Goal: Check status: Check status

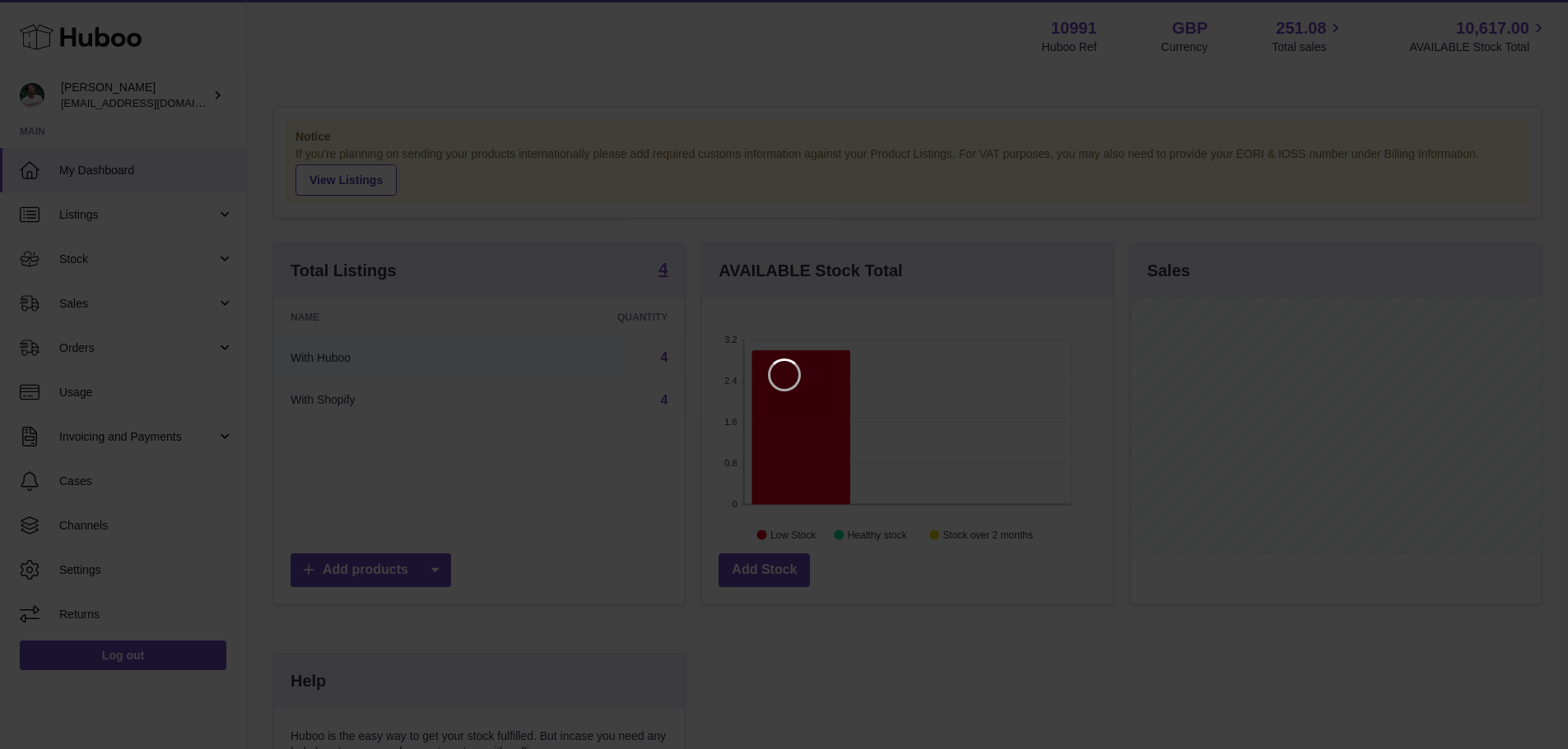
scroll to position [257, 414]
click at [1530, 11] on icon "Close" at bounding box center [1537, 15] width 20 height 20
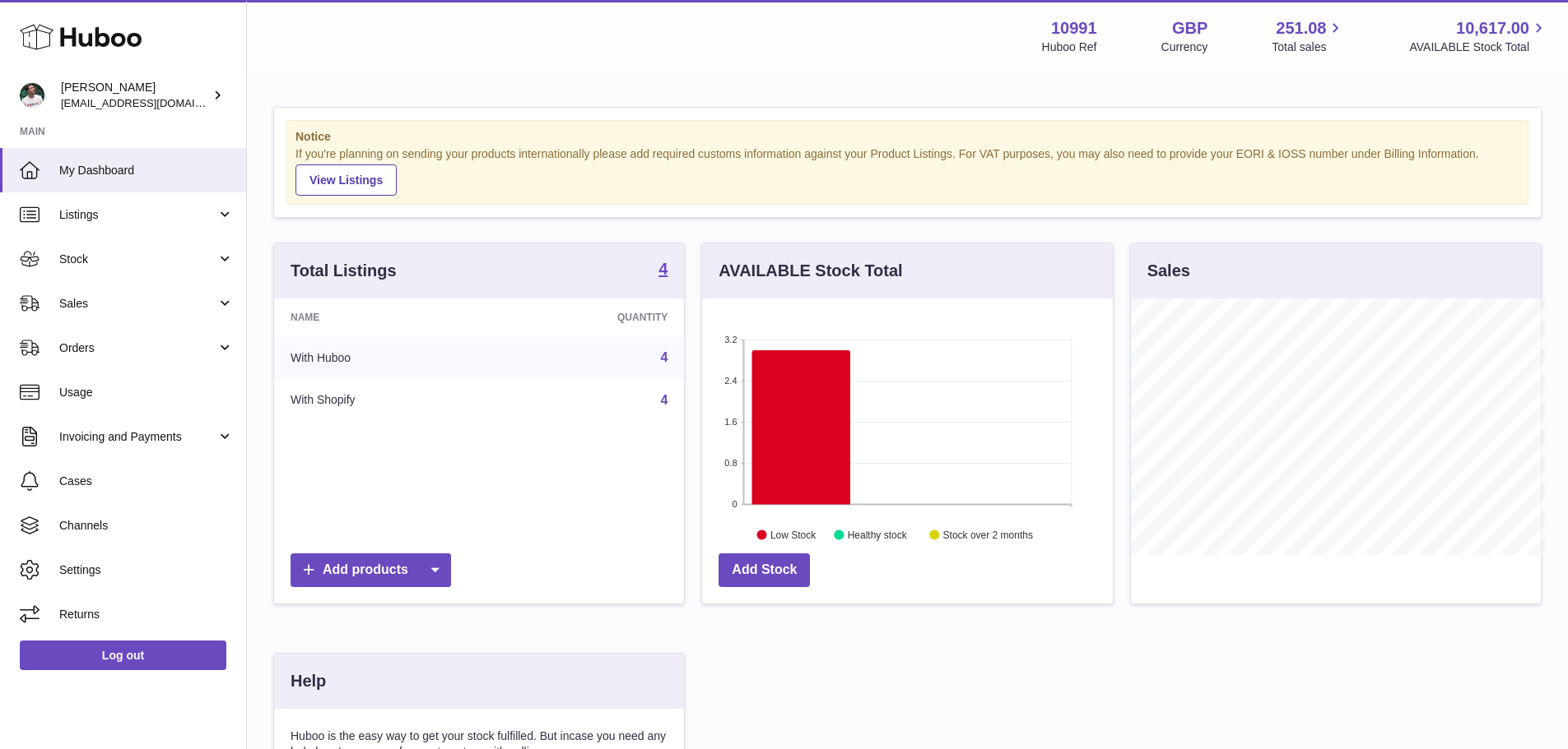
scroll to position [822330, 822601]
click at [183, 310] on span "Sales" at bounding box center [138, 304] width 157 height 16
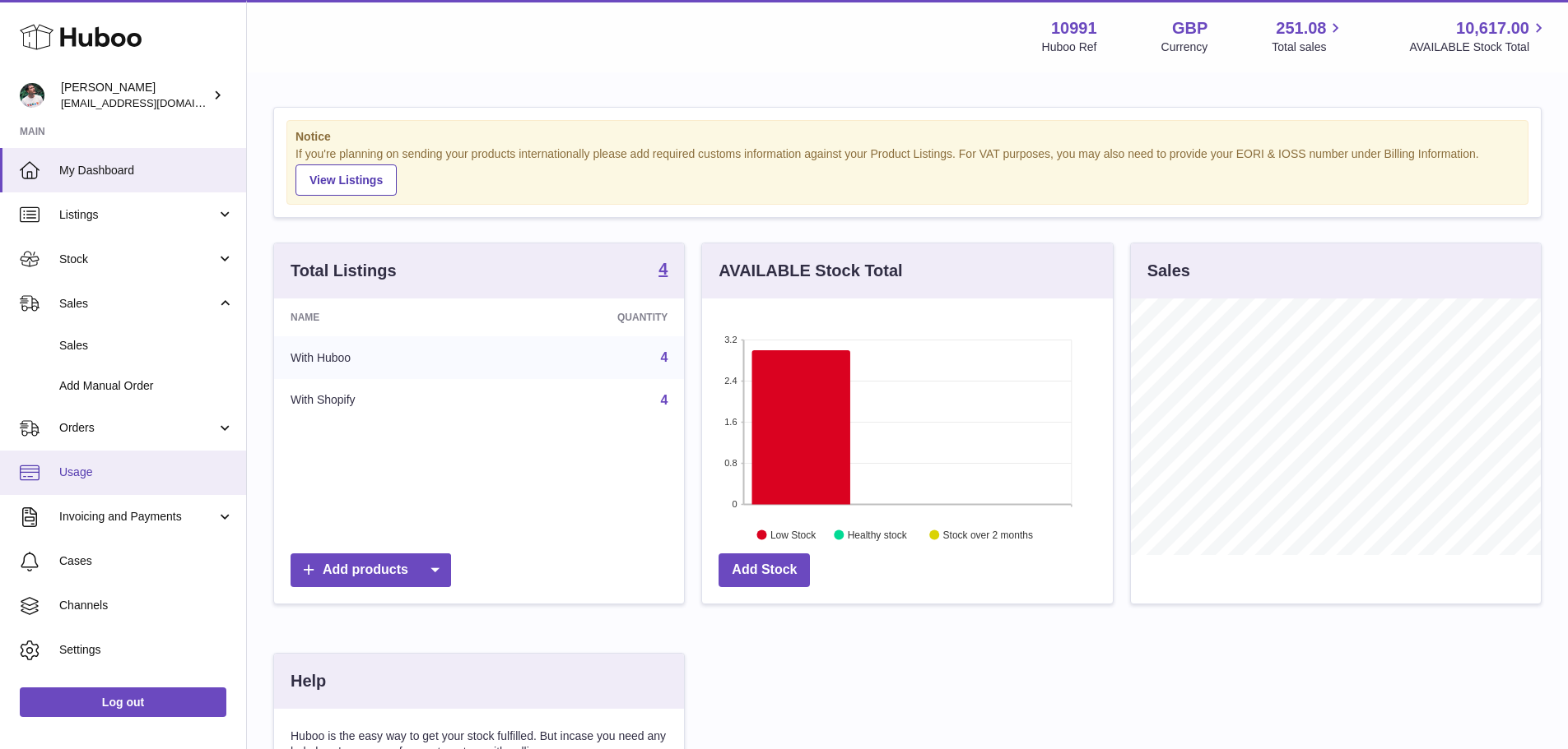
click at [138, 476] on span "Usage" at bounding box center [146, 472] width 175 height 16
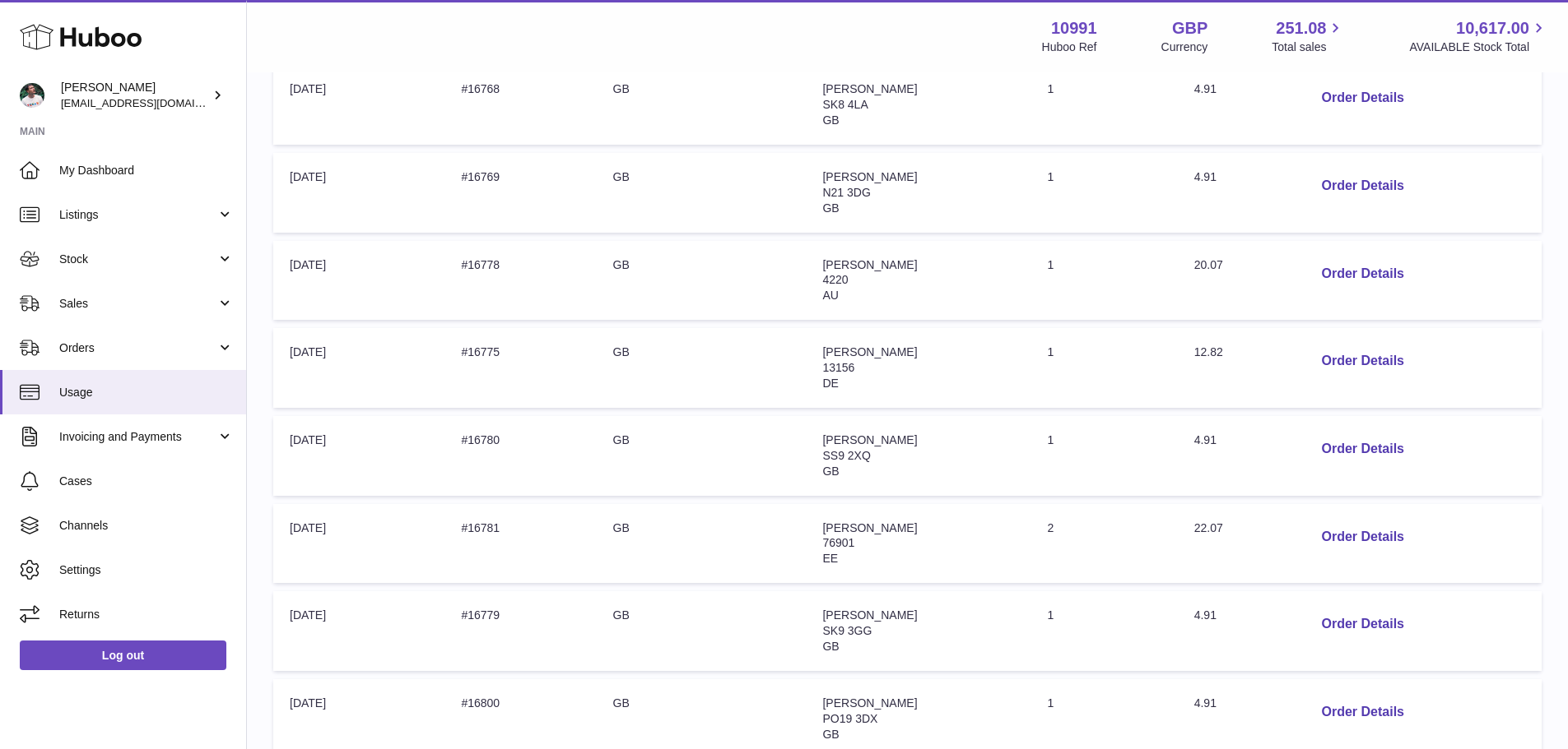
scroll to position [329, 0]
click at [1335, 355] on button "Order Details" at bounding box center [1362, 361] width 109 height 34
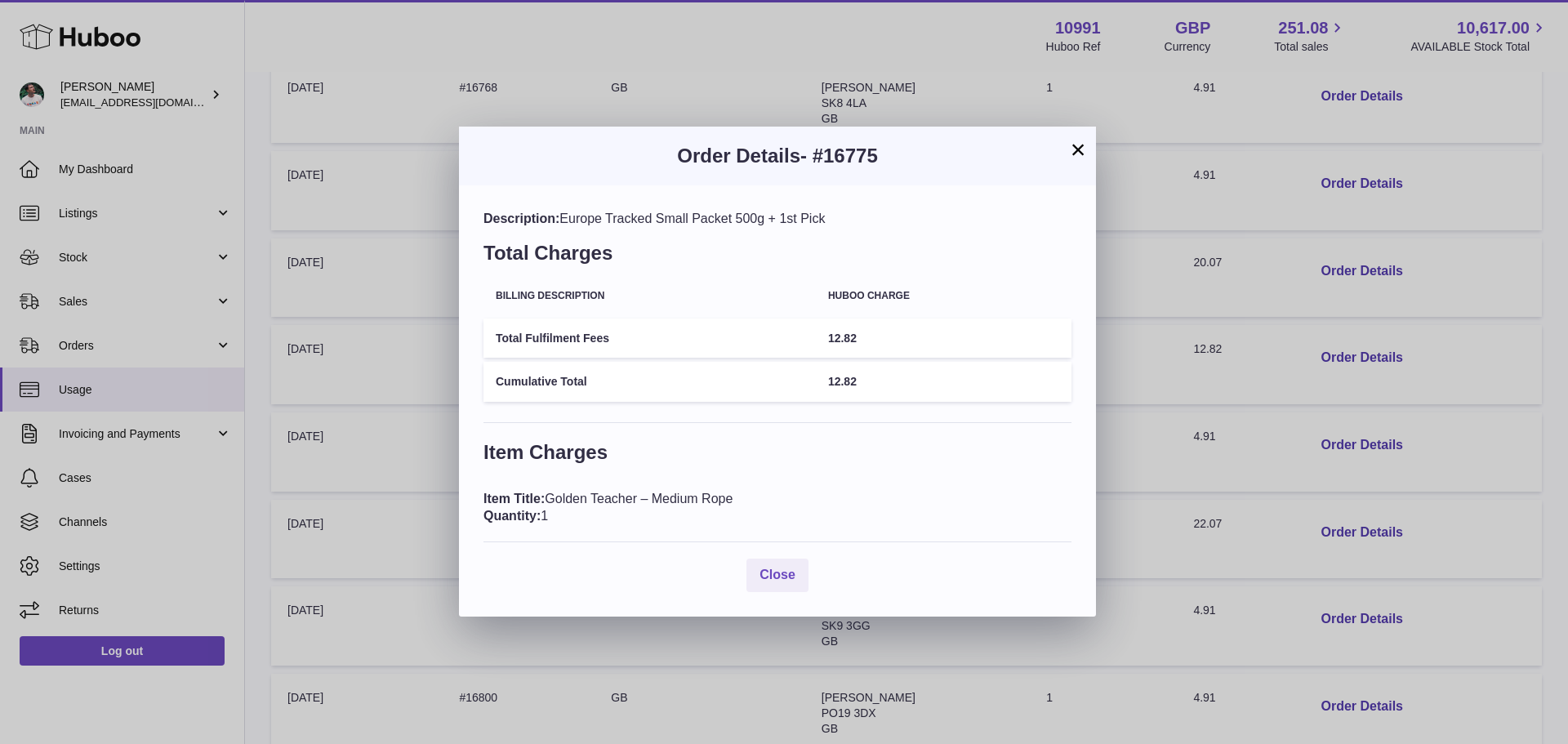
click at [1072, 145] on button "×" at bounding box center [1078, 149] width 20 height 20
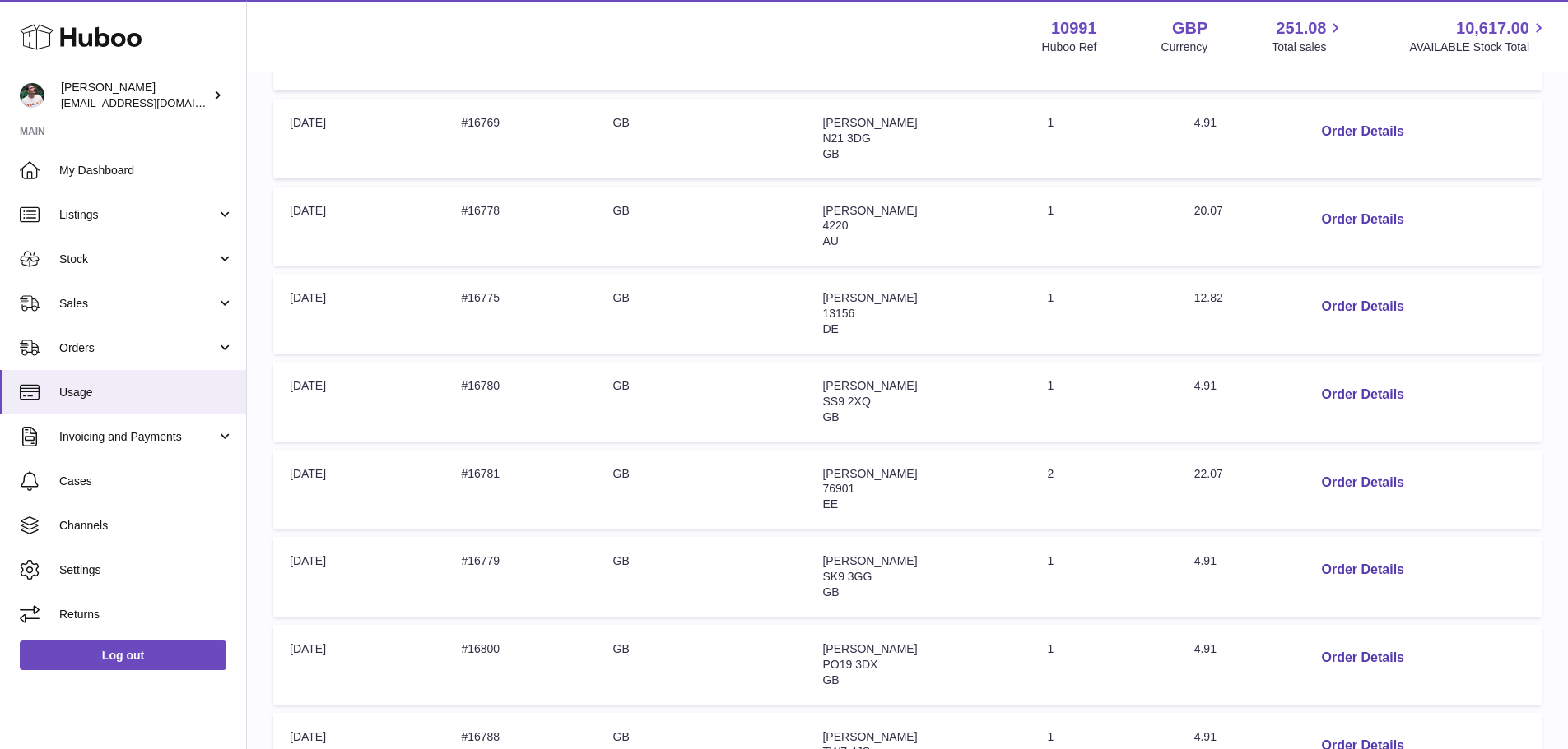
scroll to position [412, 0]
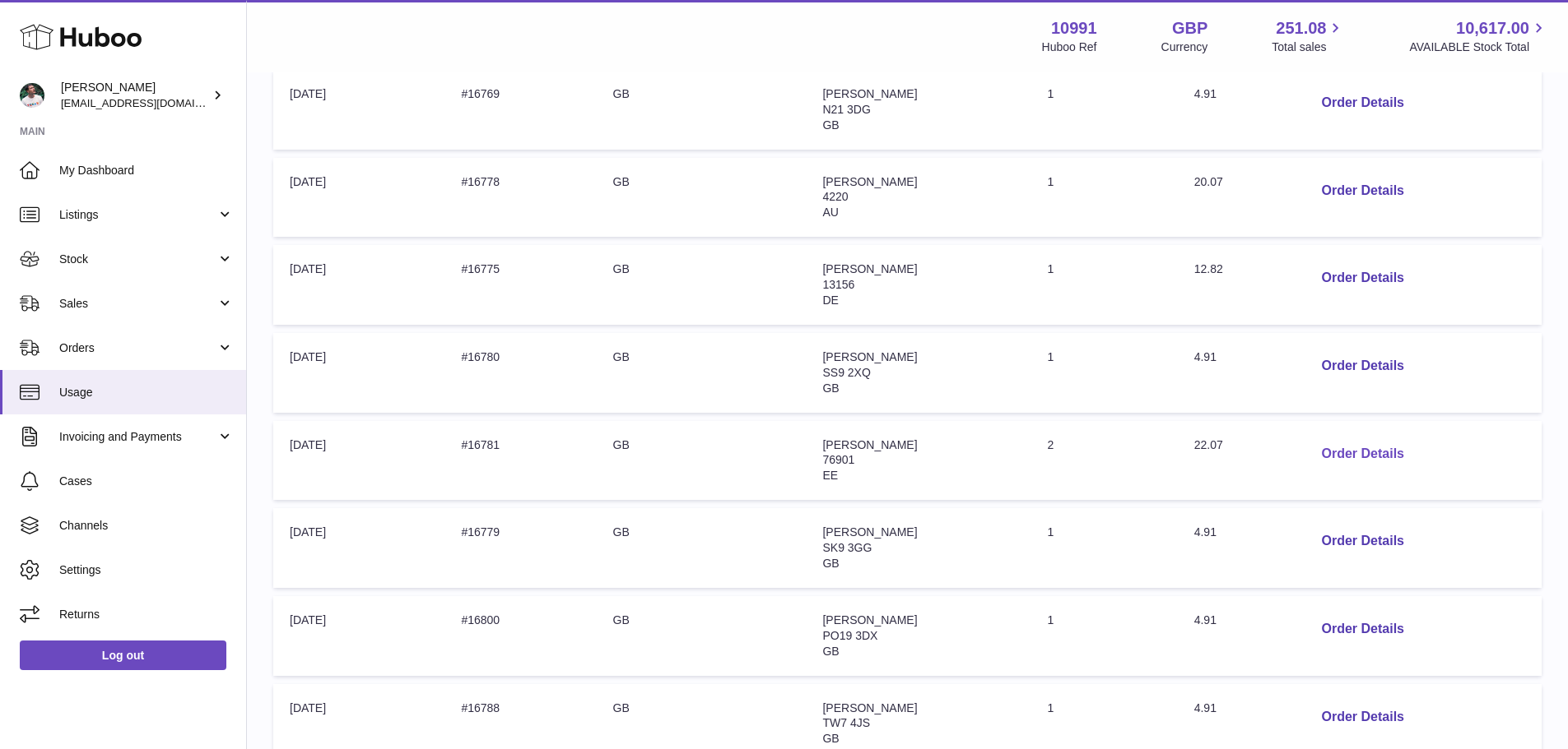
click at [1402, 445] on button "Order Details" at bounding box center [1362, 454] width 109 height 34
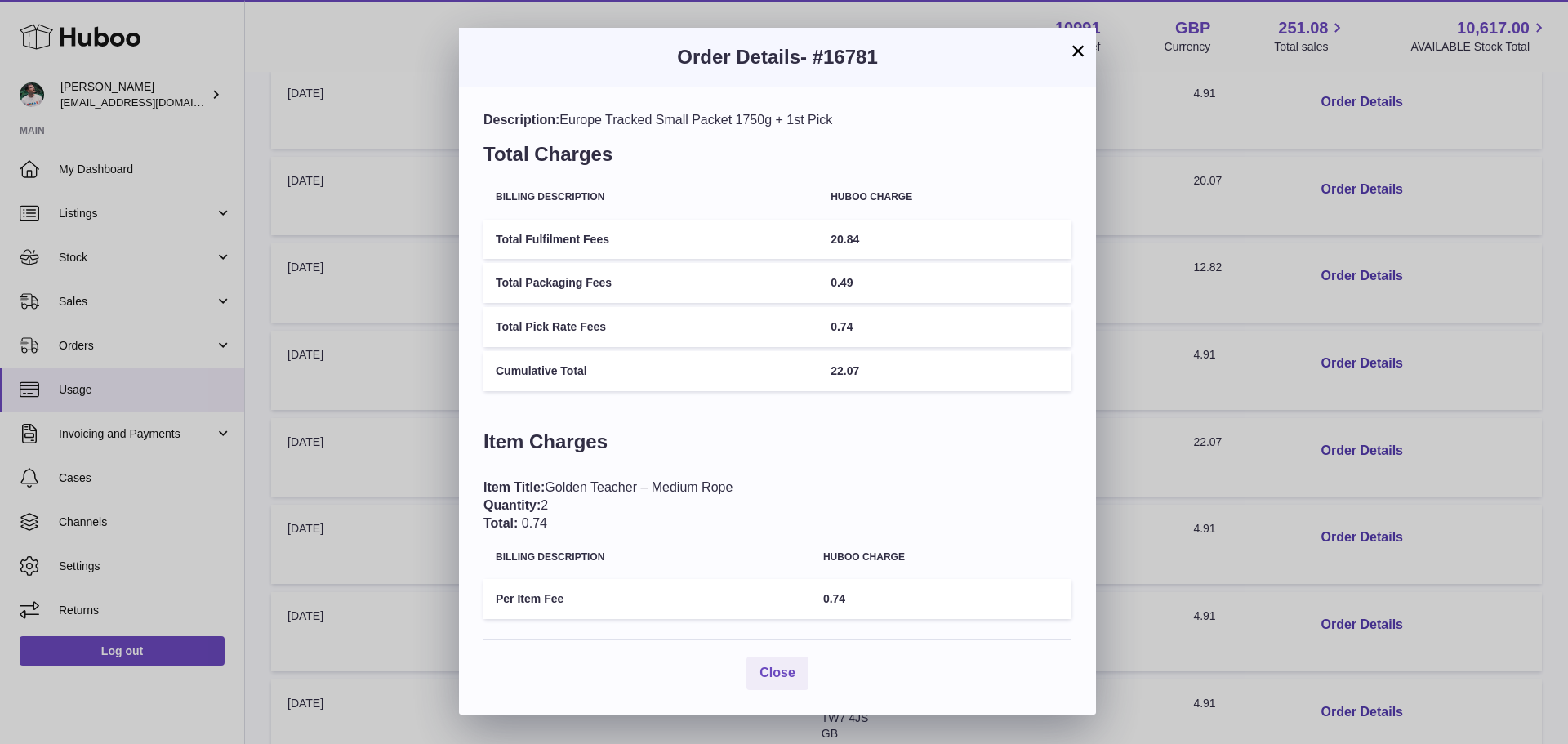
click at [1211, 410] on div "× Order Details - #16781 Description: Europe Tracked Small Packet 1750g + 1st P…" at bounding box center [784, 372] width 1568 height 744
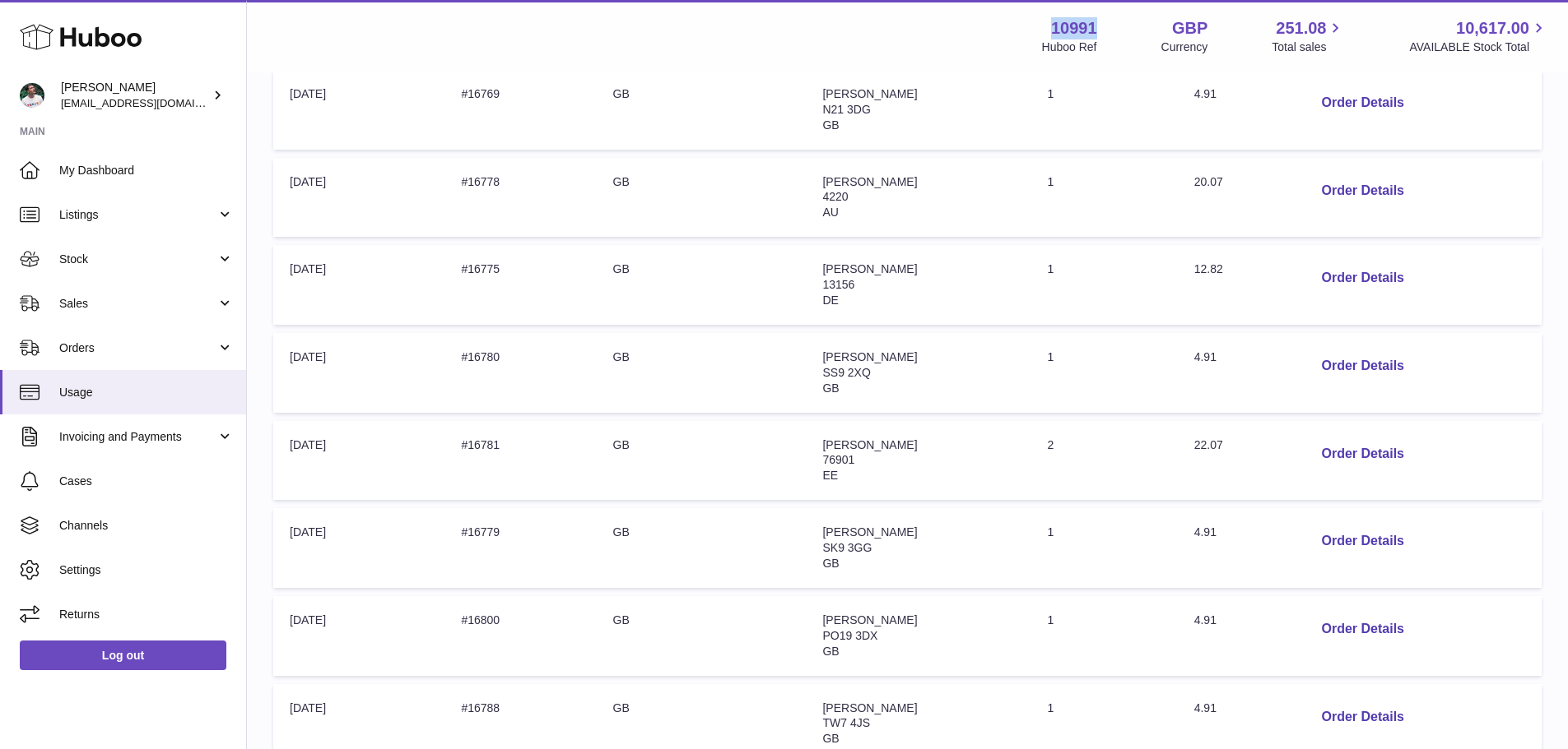
drag, startPoint x: 1082, startPoint y: 23, endPoint x: 1035, endPoint y: 22, distance: 47.0
click at [1042, 22] on div "10991 Huboo Ref GBP Currency 251.08 Total sales 10,617.00 AVAILABLE Stock Total" at bounding box center [1295, 36] width 506 height 38
copy strong "10991"
click at [954, 554] on td "Address: Ben Hughes SK9 3GG GB" at bounding box center [918, 548] width 225 height 80
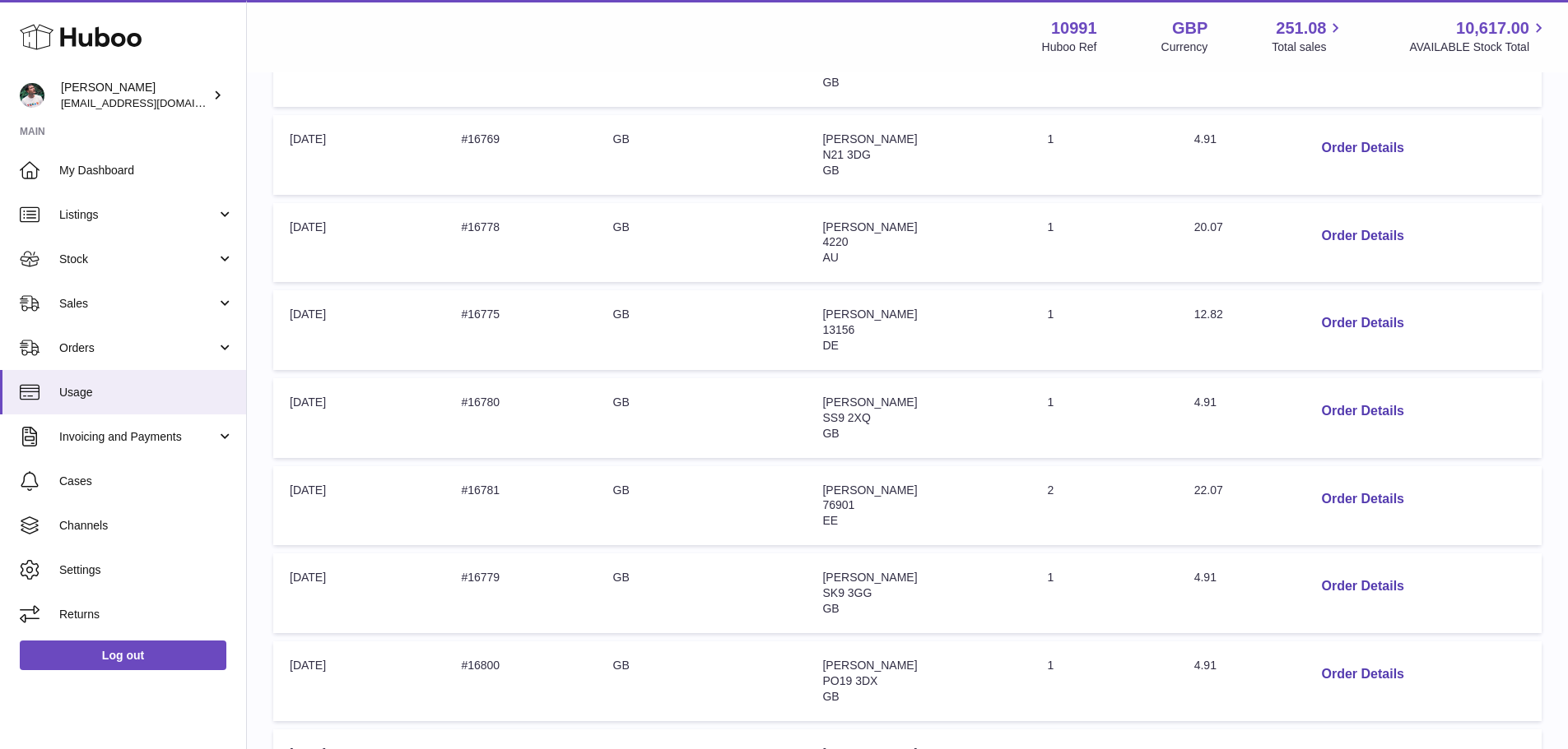
scroll to position [329, 0]
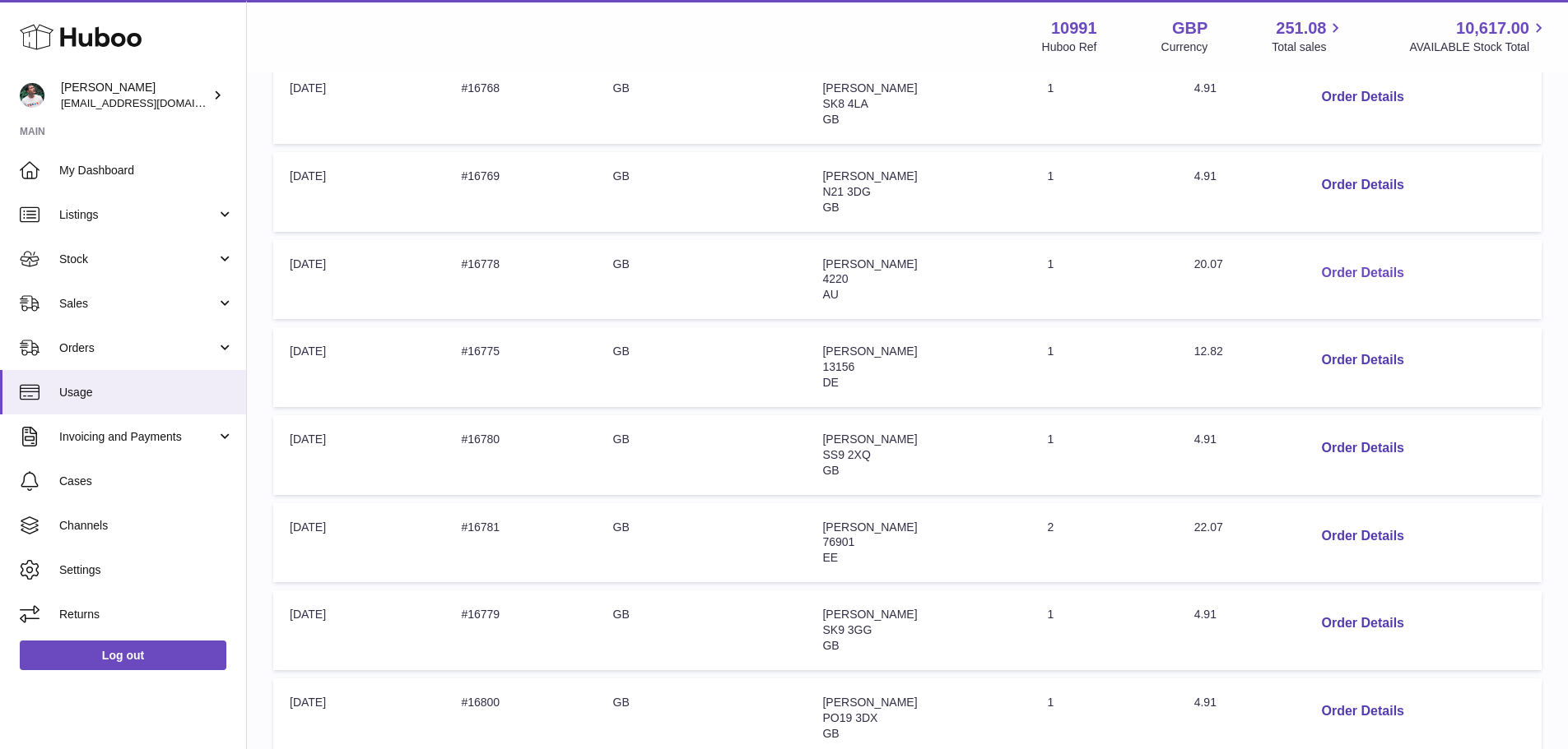
click at [1357, 278] on button "Order Details" at bounding box center [1362, 273] width 109 height 34
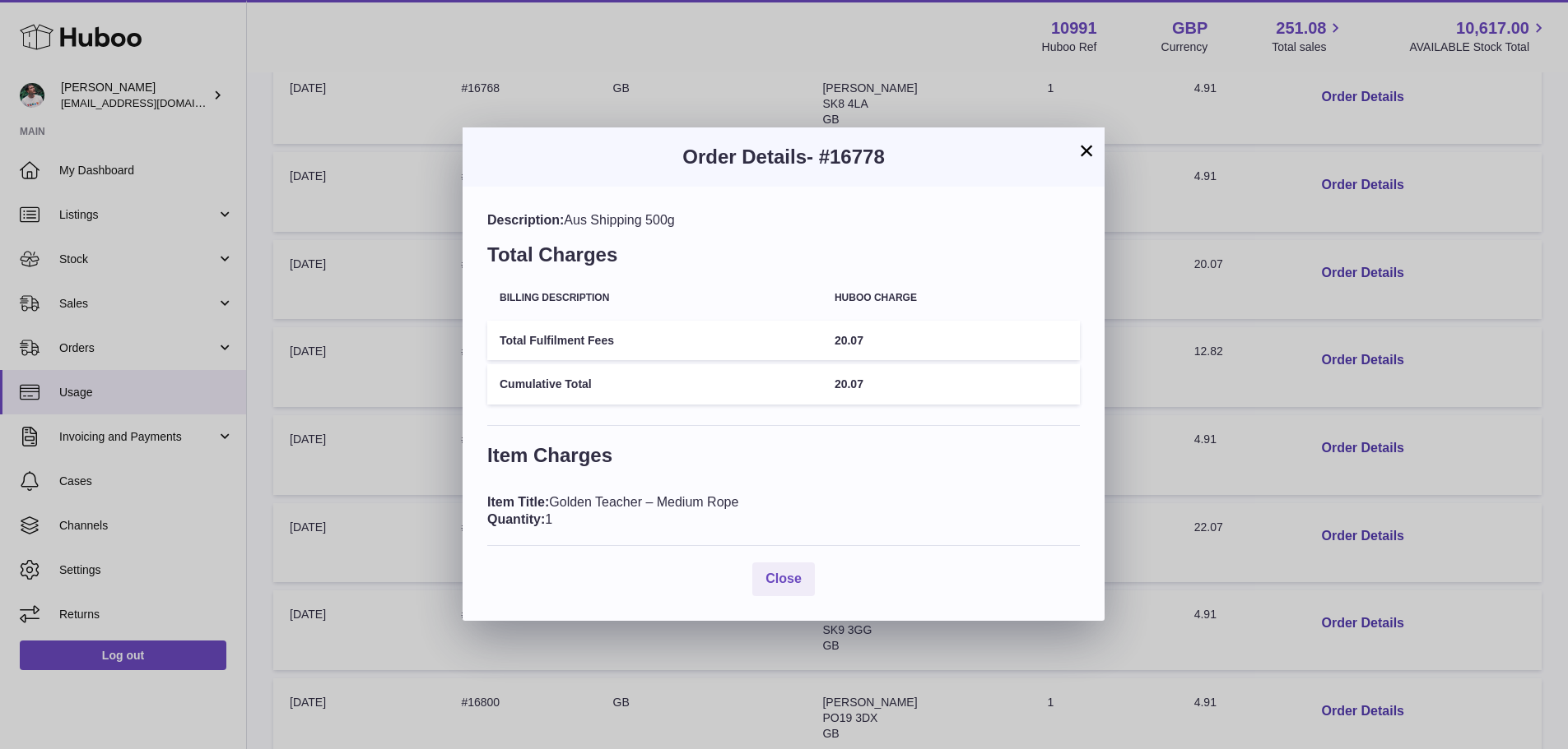
click at [1276, 339] on div "× Order Details - #16778 Description: Aus Shipping 500g Total Charges Billing D…" at bounding box center [784, 374] width 1568 height 749
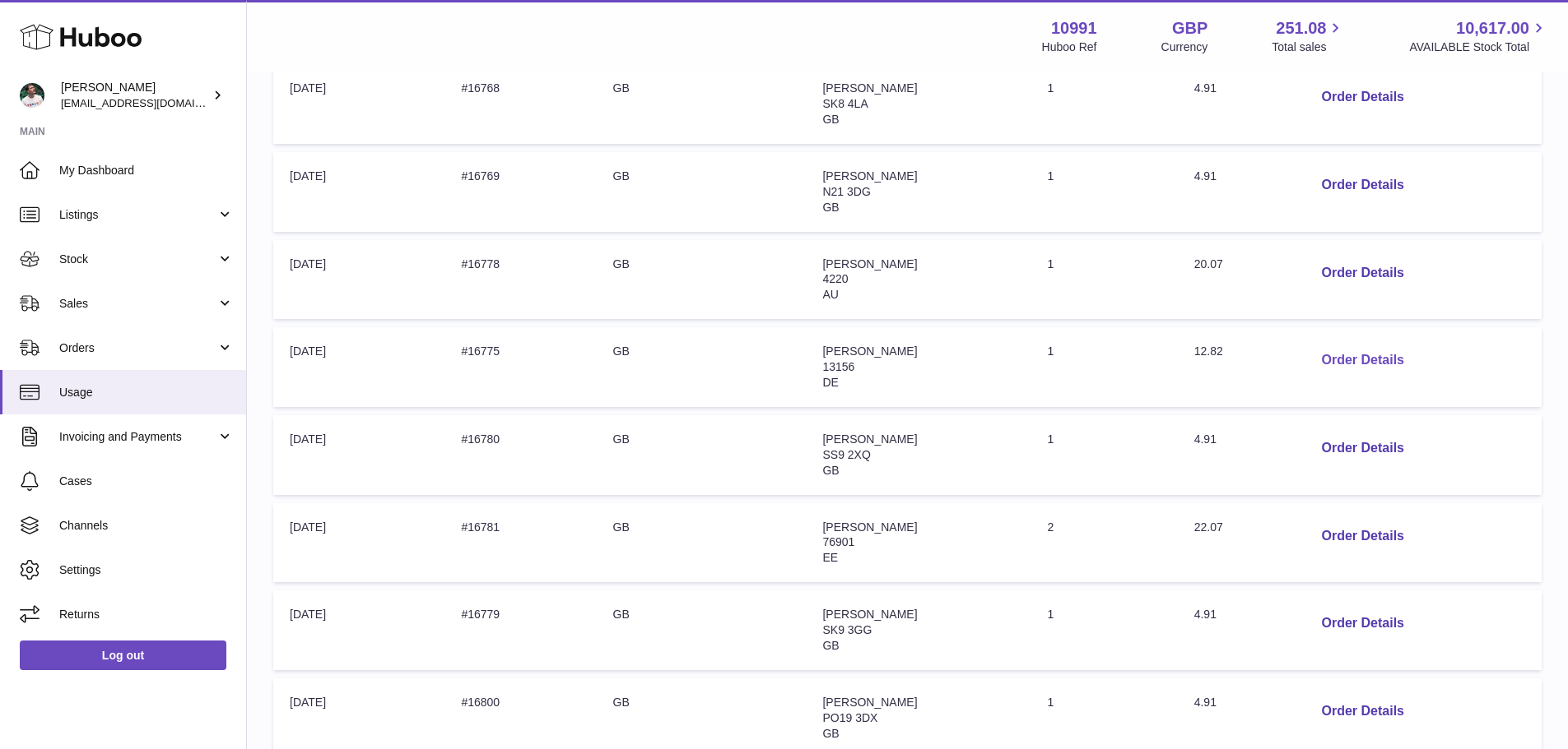
click at [1357, 355] on button "Order Details" at bounding box center [1362, 361] width 109 height 34
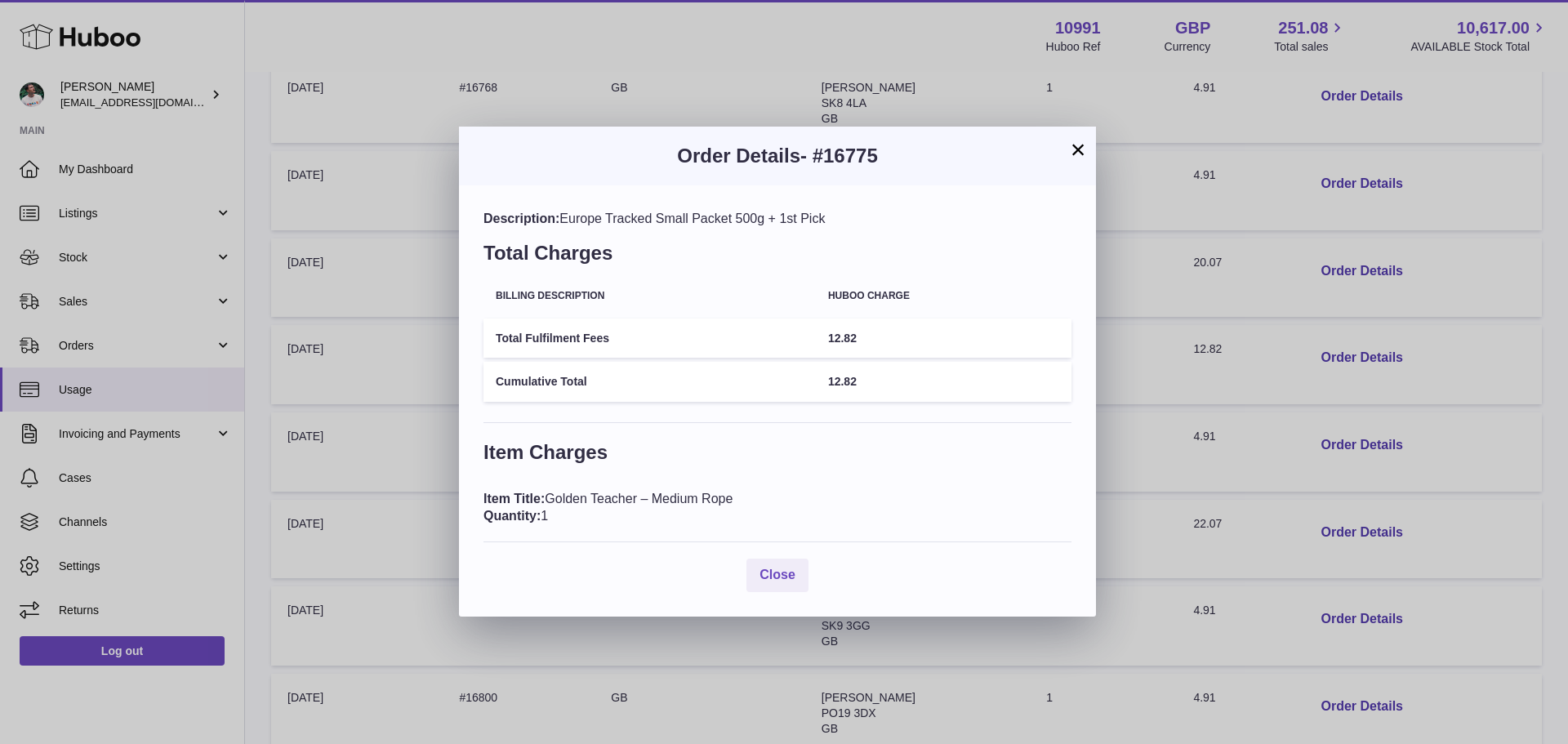
click at [1234, 314] on div "× Order Details - #16775 Description: Europe Tracked Small Packet 500g + 1st Pi…" at bounding box center [784, 372] width 1568 height 744
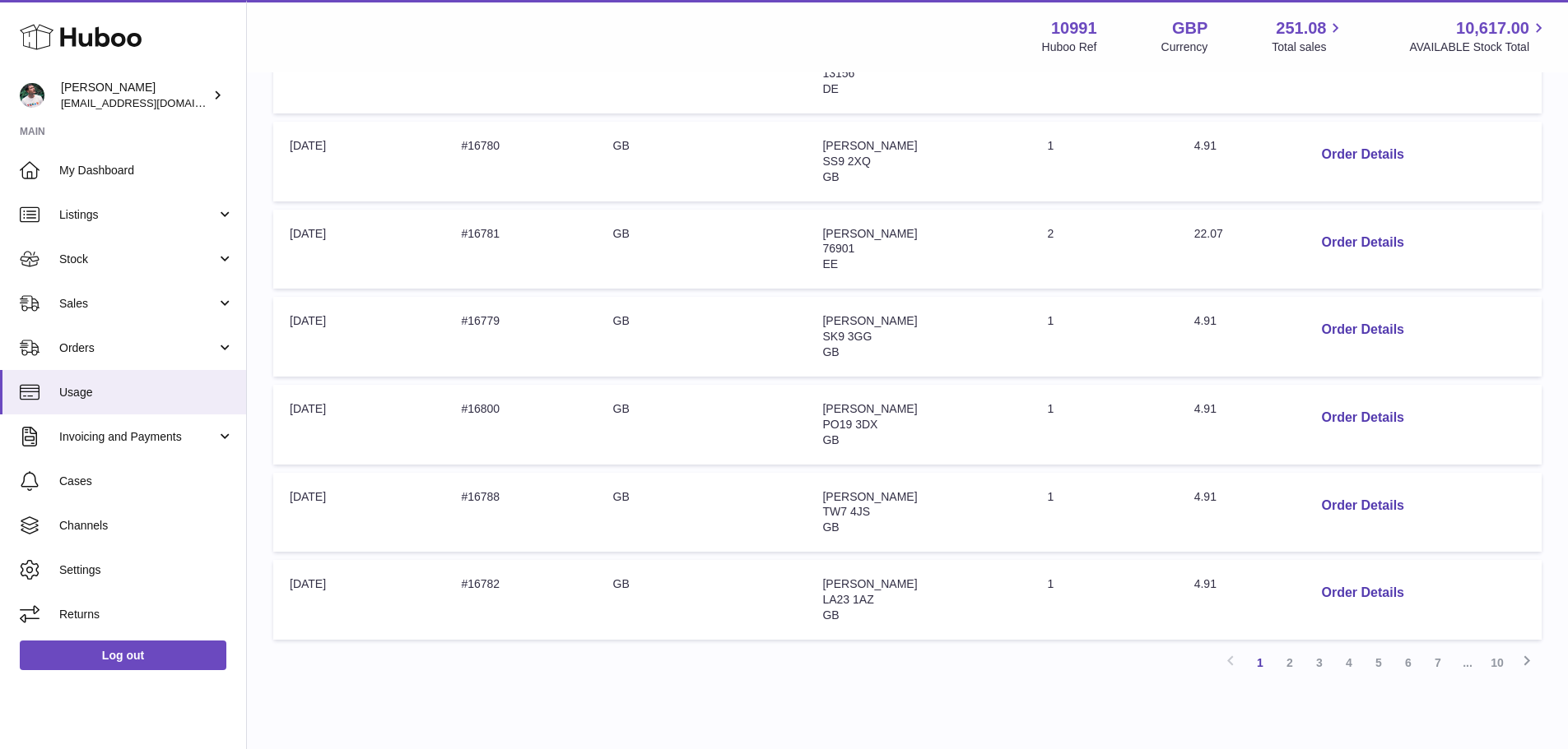
scroll to position [694, 0]
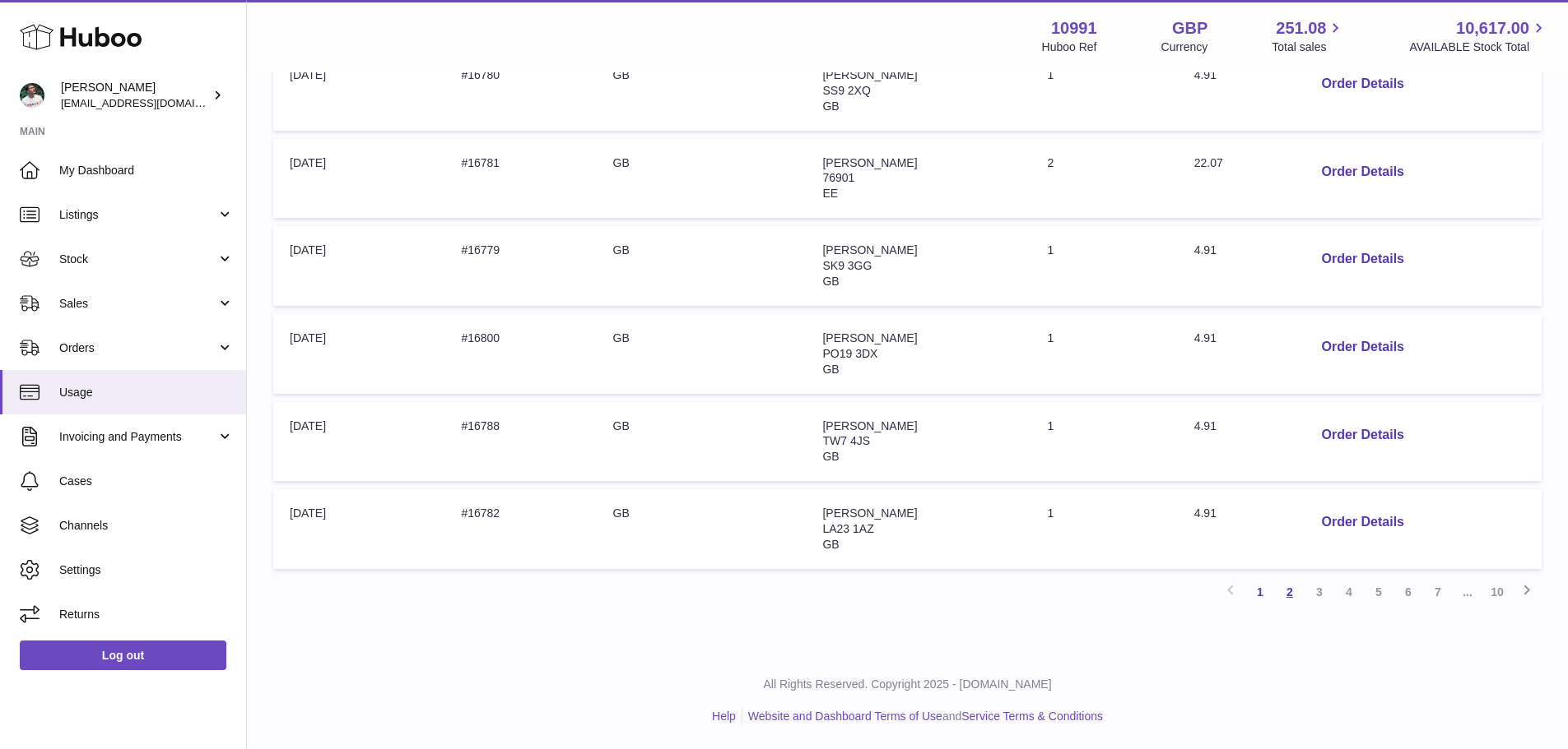
click at [1291, 593] on link "2" at bounding box center [1289, 592] width 29 height 29
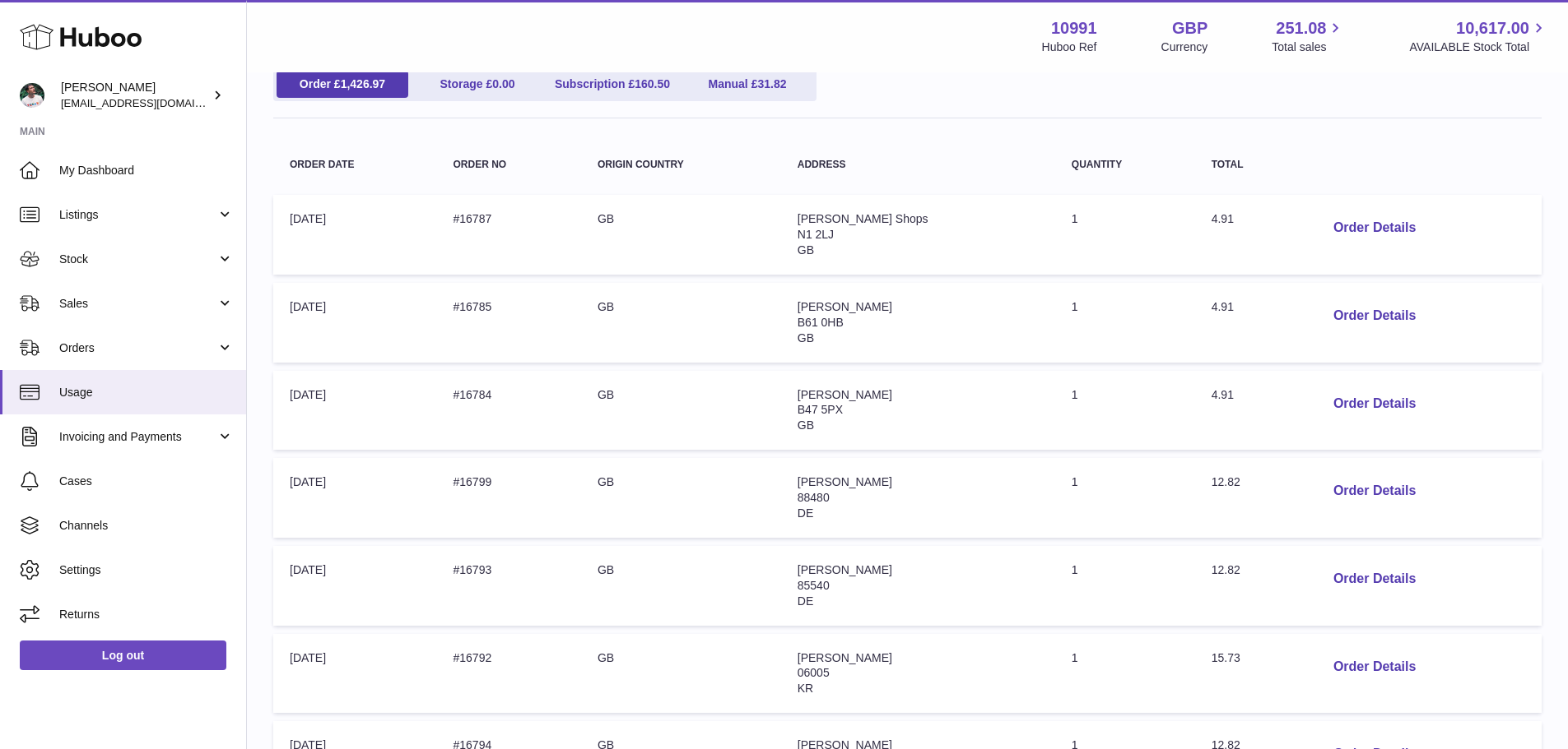
scroll to position [321, 0]
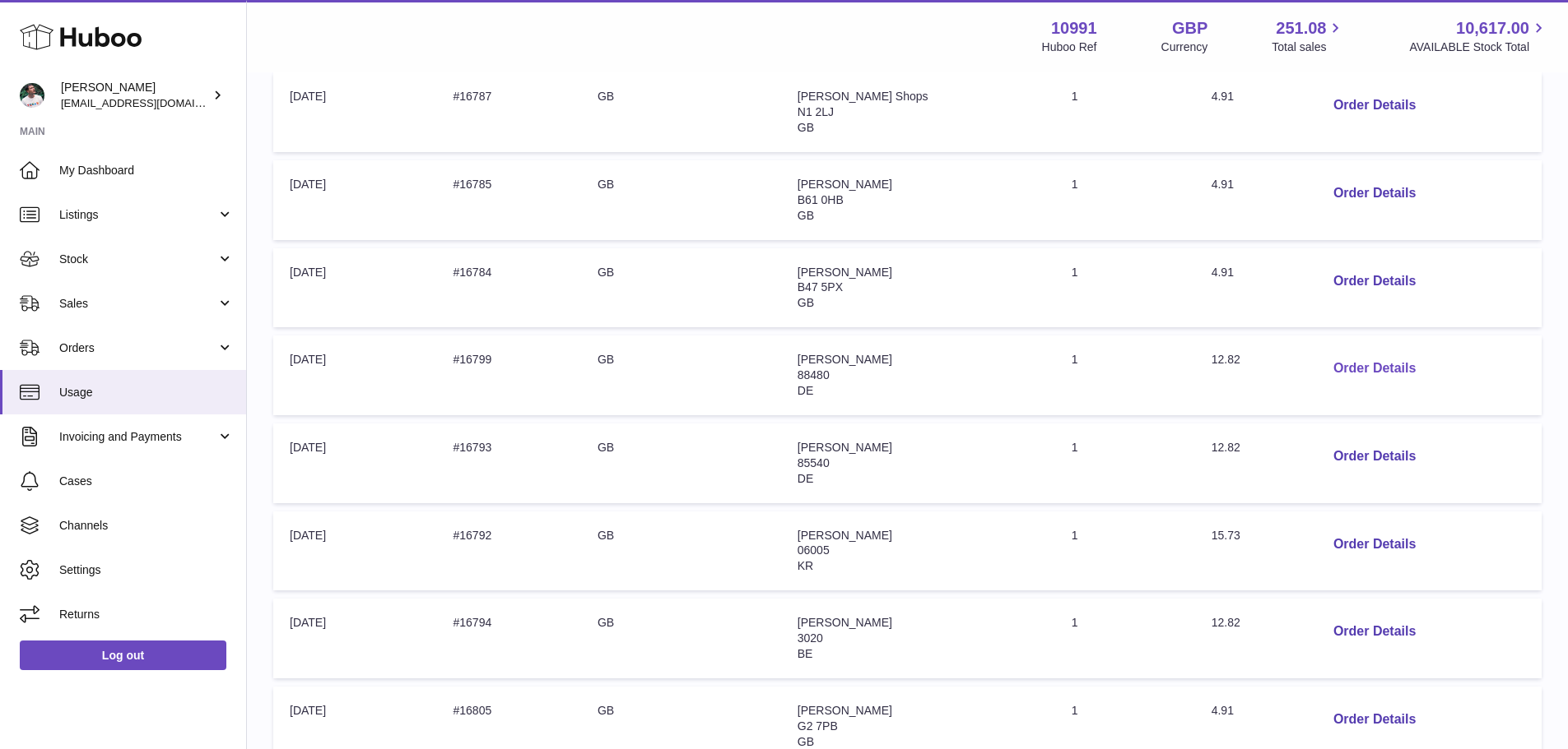
click at [1341, 370] on button "Order Details" at bounding box center [1375, 368] width 109 height 34
click at [1192, 360] on div at bounding box center [784, 374] width 1568 height 749
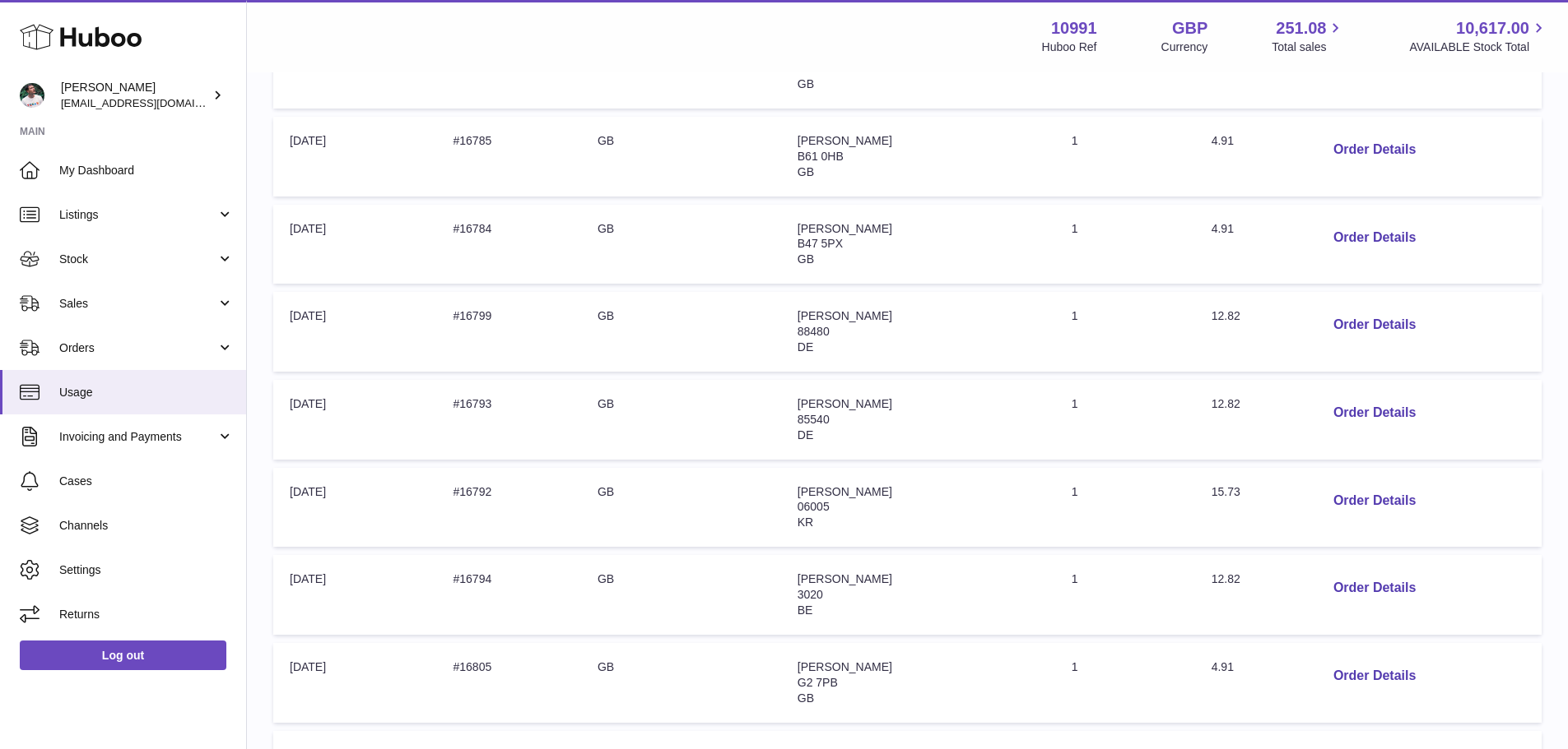
scroll to position [403, 0]
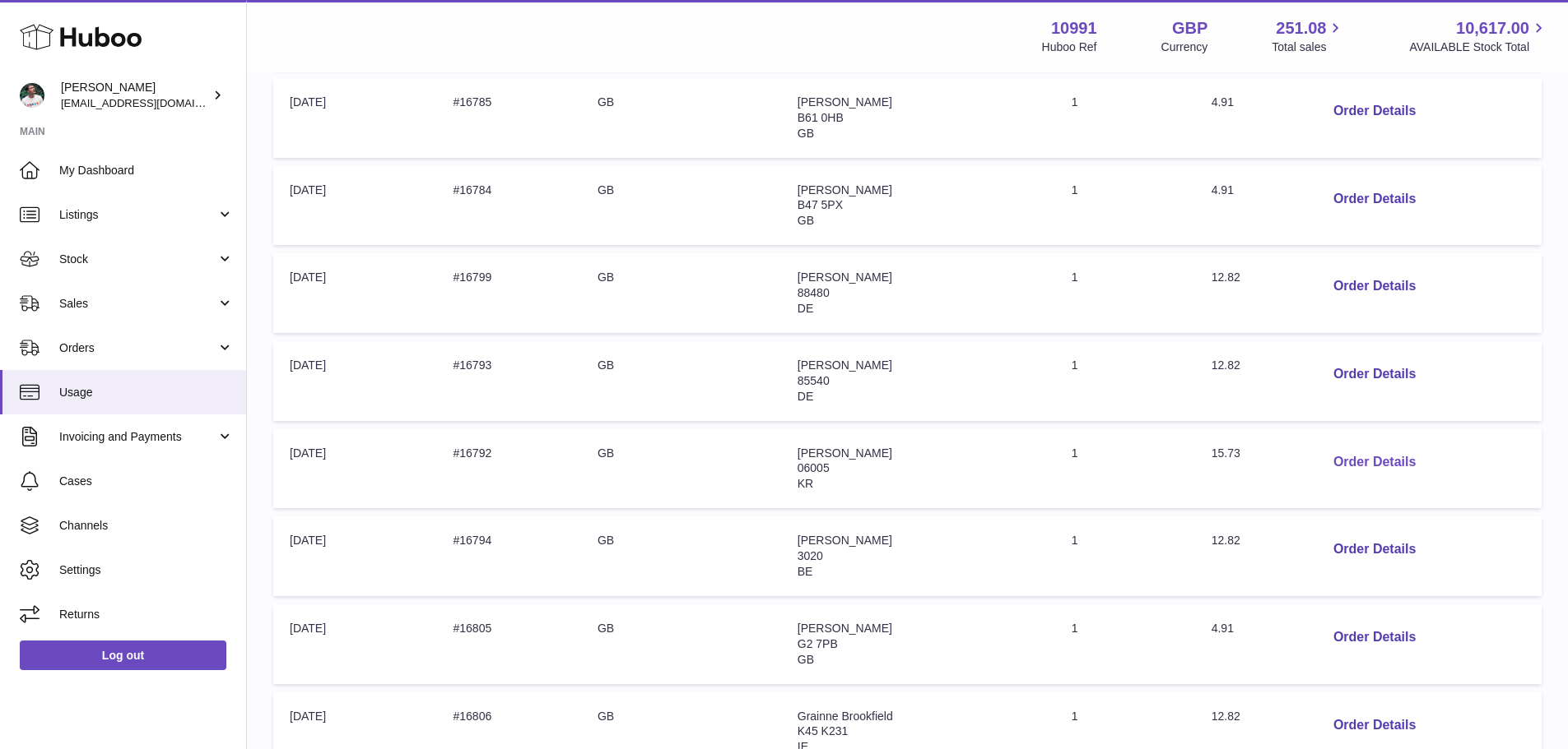
click at [1378, 464] on button "Order Details" at bounding box center [1375, 462] width 109 height 34
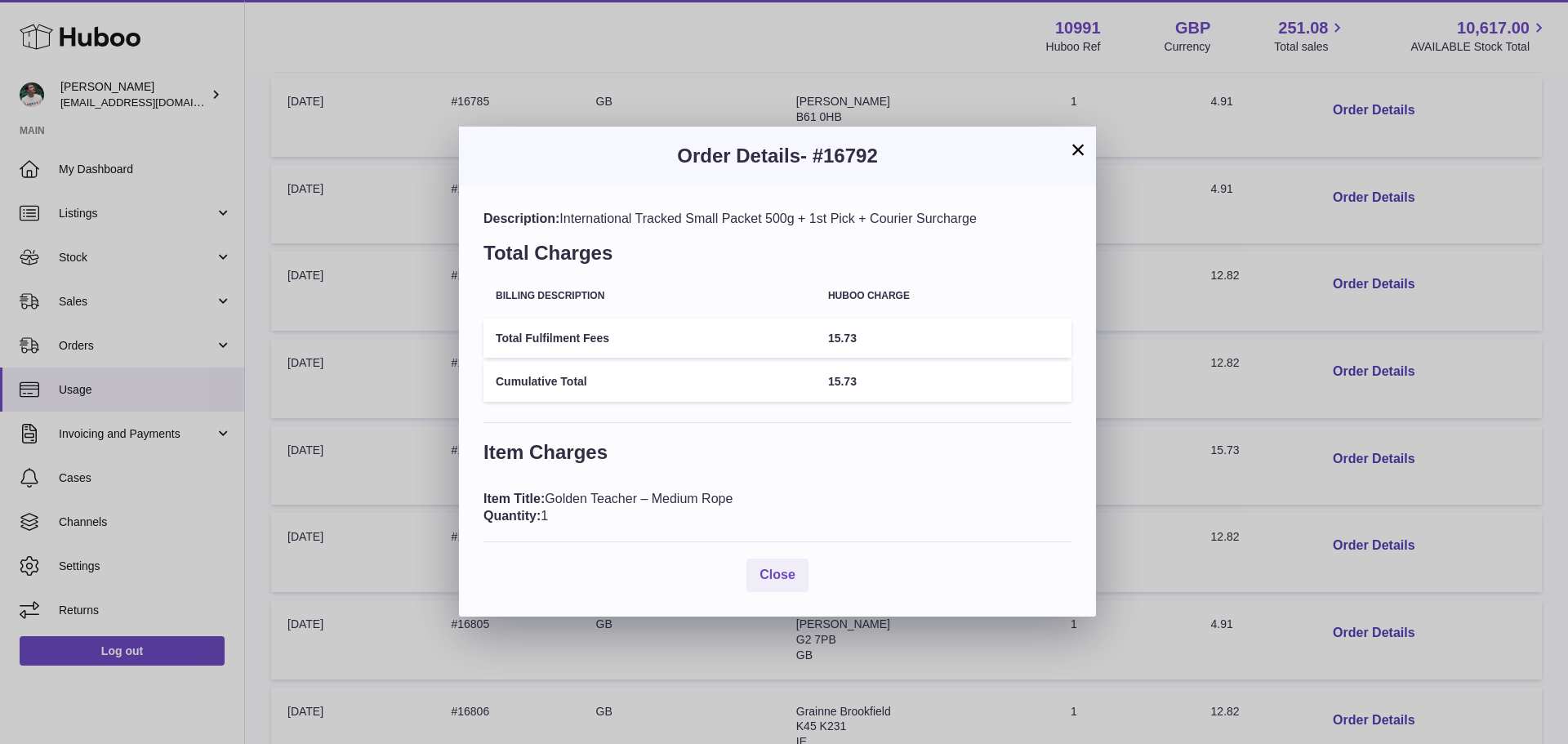
click at [1321, 449] on div "× Order Details - #16792 Description: International Tracked Small Packet 500g +…" at bounding box center [784, 372] width 1568 height 744
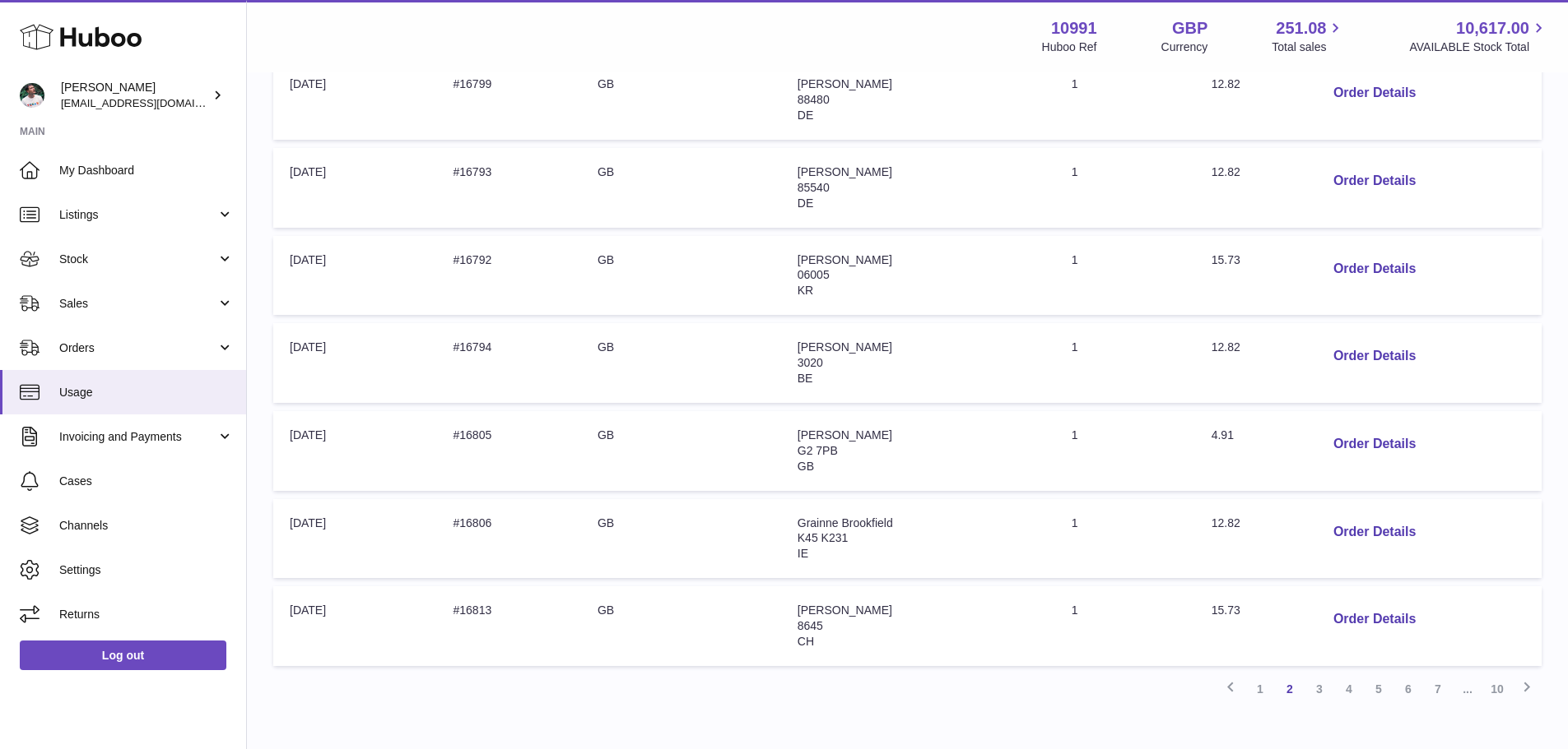
scroll to position [567, 0]
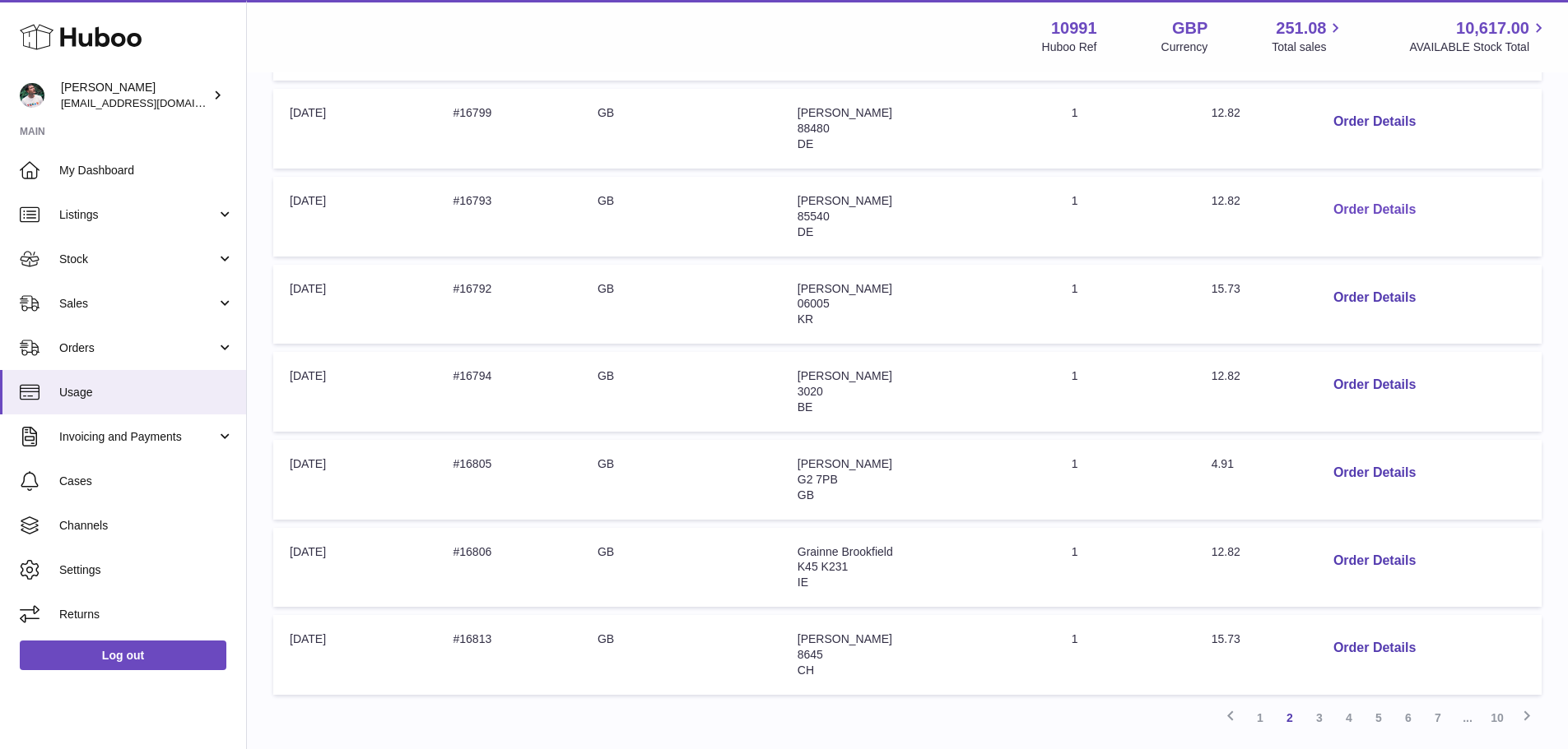
click at [1326, 210] on button "Order Details" at bounding box center [1375, 210] width 109 height 34
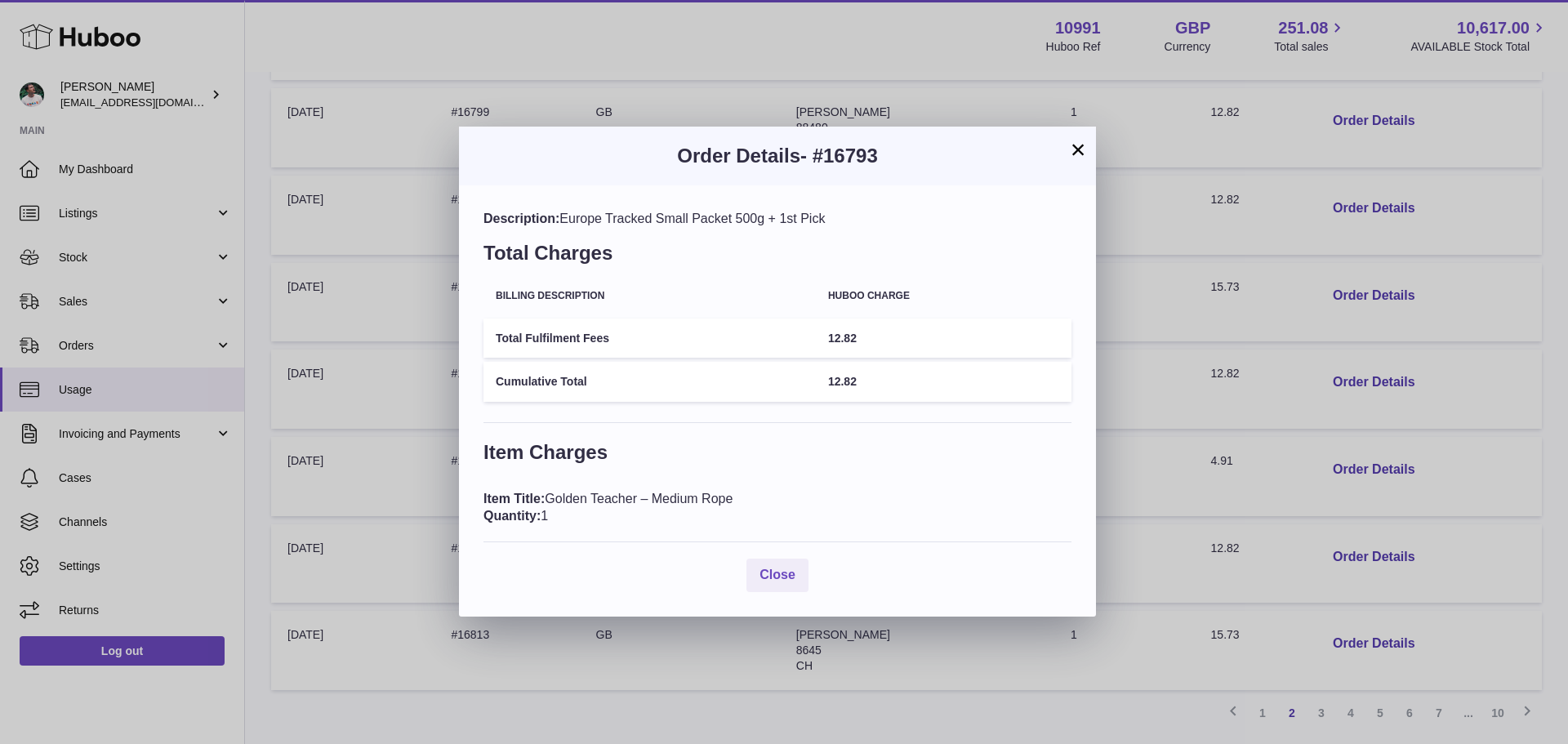
click at [1193, 290] on div "× Order Details - #16793 Description: Europe Tracked Small Packet 500g + 1st Pi…" at bounding box center [784, 372] width 1568 height 744
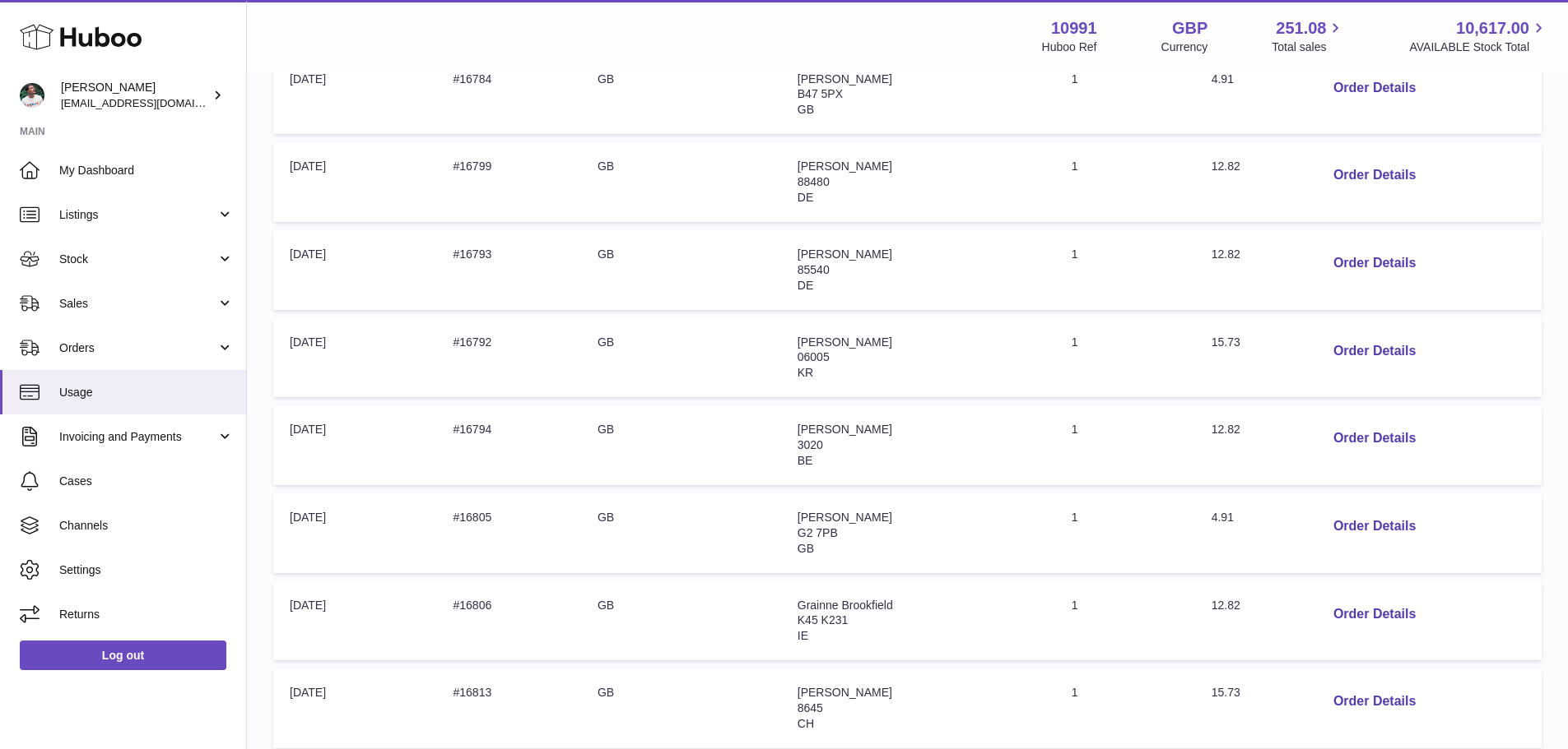
scroll to position [485, 0]
